Goal: Transaction & Acquisition: Purchase product/service

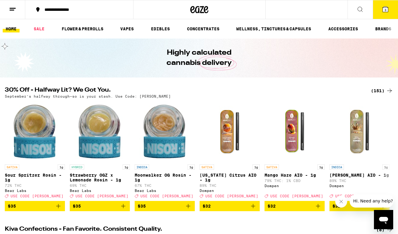
click at [384, 90] on div "(151)" at bounding box center [382, 90] width 22 height 7
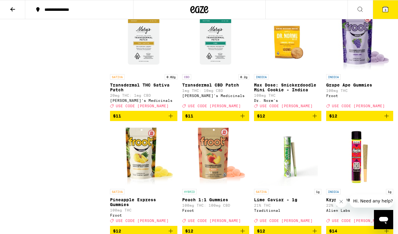
scroll to position [997, 0]
